Goal: Find specific page/section: Find specific page/section

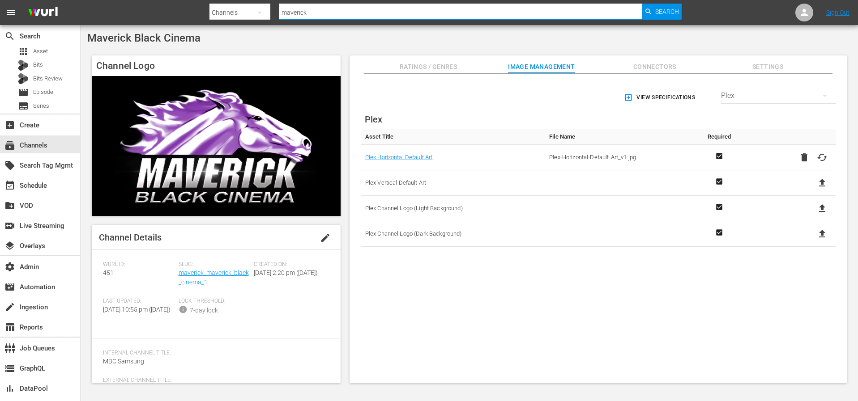
drag, startPoint x: 314, startPoint y: 11, endPoint x: 271, endPoint y: 11, distance: 43.4
click at [271, 11] on div "Search By Channels Search ID, Title, Description, Keywords, or Category maveric…" at bounding box center [445, 12] width 472 height 21
type input "love after lockup"
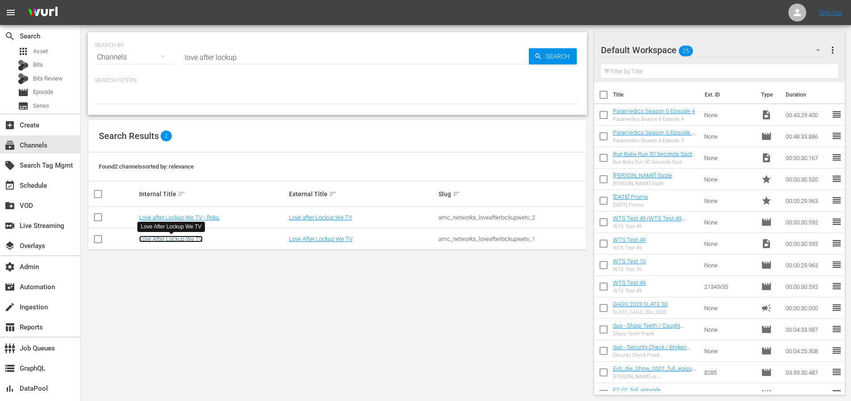
click at [178, 238] on link "Love After Lockup We TV" at bounding box center [171, 239] width 64 height 7
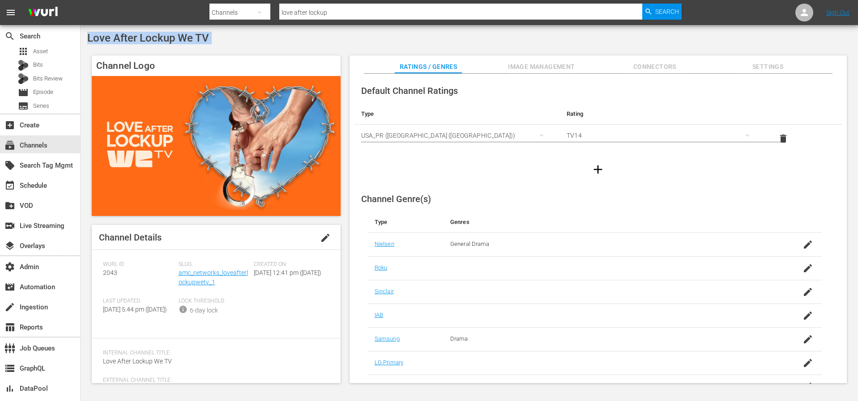
drag, startPoint x: 242, startPoint y: 44, endPoint x: 88, endPoint y: 42, distance: 154.4
click at [88, 42] on div "Love After Lockup We TV Channel Logo Channel Details edit [PERSON_NAME] ID: 204…" at bounding box center [469, 210] width 777 height 370
click at [40, 187] on div "event_available Schedule" at bounding box center [25, 184] width 50 height 8
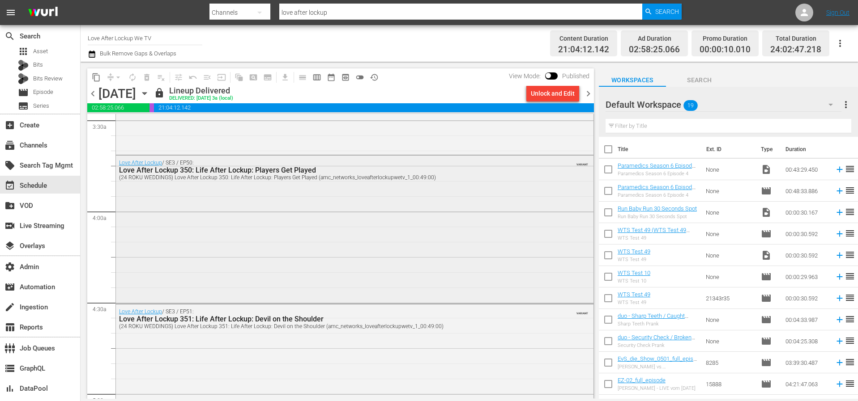
scroll to position [659, 0]
